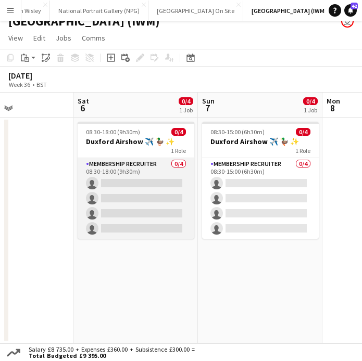
scroll to position [0, 334]
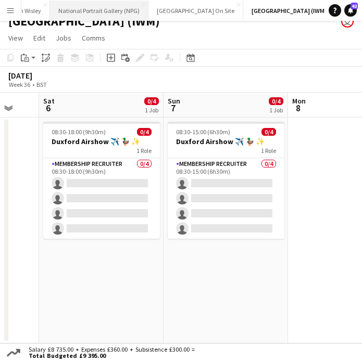
click at [114, 16] on button "National Portrait Gallery (NPG) Close" at bounding box center [99, 11] width 98 height 20
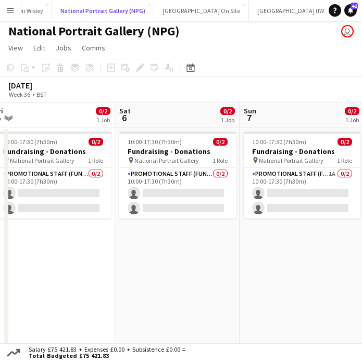
scroll to position [0, 316]
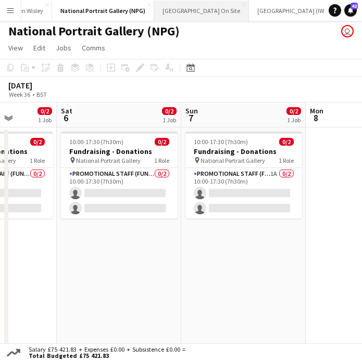
click at [206, 18] on button "[GEOGRAPHIC_DATA] On Site Close" at bounding box center [201, 11] width 95 height 20
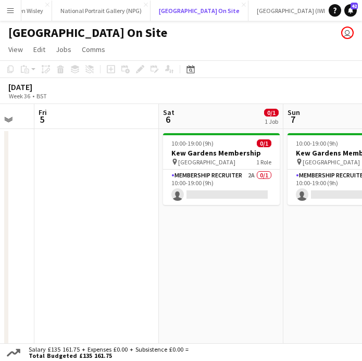
scroll to position [0, 323]
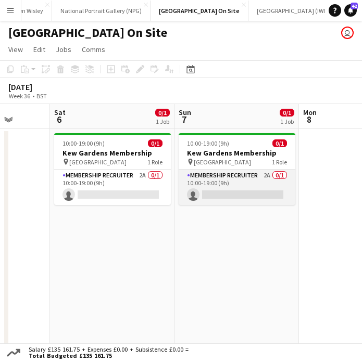
click at [257, 190] on app-card-role "Membership Recruiter 2A 0/1 10:00-19:00 (9h) single-neutral-actions" at bounding box center [236, 187] width 117 height 35
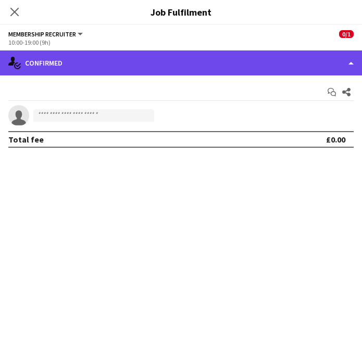
click at [183, 71] on div "single-neutral-actions-check-2 Confirmed" at bounding box center [181, 62] width 362 height 25
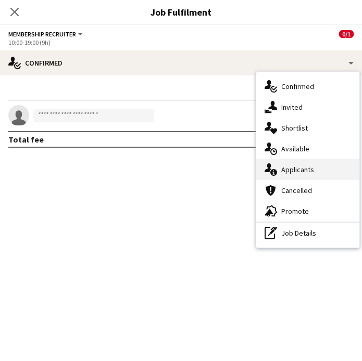
click at [283, 167] on div "single-neutral-actions-information Applicants" at bounding box center [307, 169] width 103 height 21
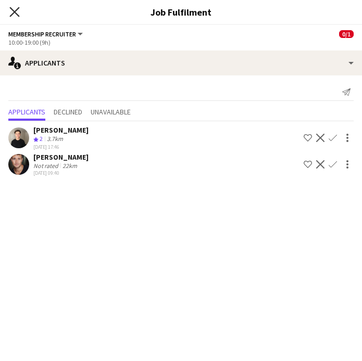
click at [12, 8] on icon "Close pop-in" at bounding box center [14, 12] width 10 height 10
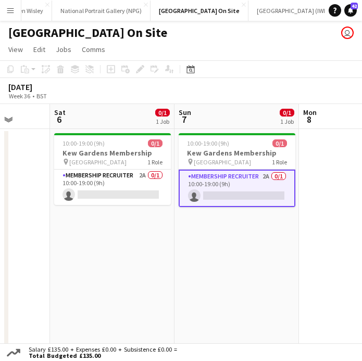
click at [169, 248] on app-date-cell "10:00-19:00 (9h) 0/1 [GEOGRAPHIC_DATA] Membership pin Kew Gardens 1 Role Member…" at bounding box center [112, 251] width 124 height 244
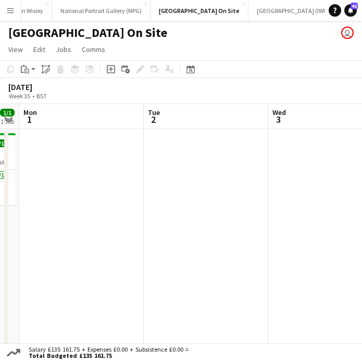
scroll to position [0, 225]
